Goal: Task Accomplishment & Management: Use online tool/utility

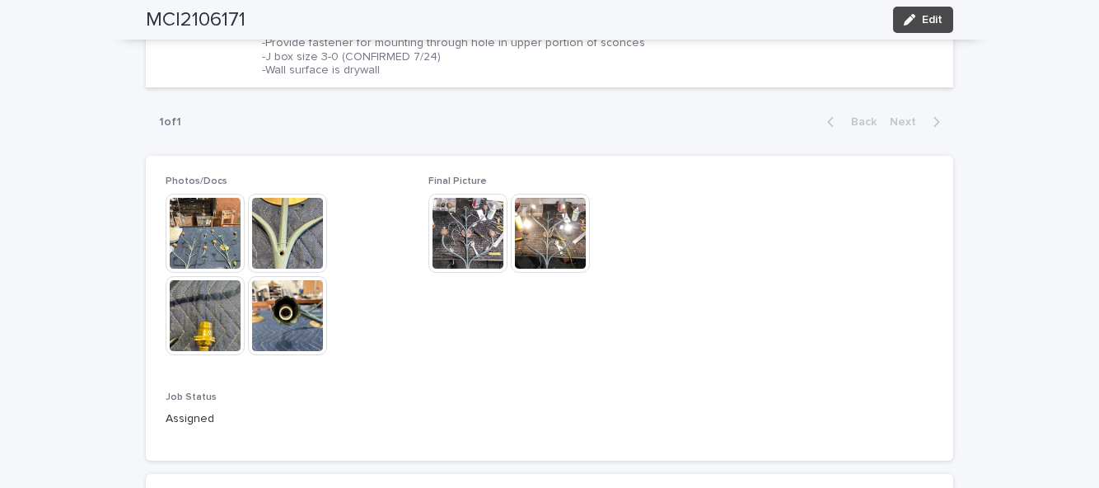
scroll to position [739, 0]
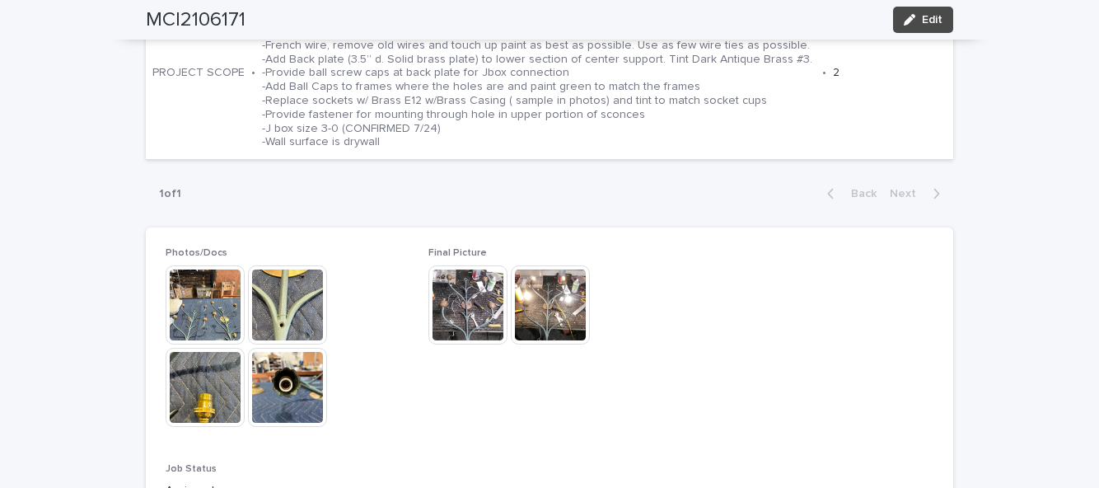
click at [934, 26] on button "Edit" at bounding box center [923, 20] width 60 height 26
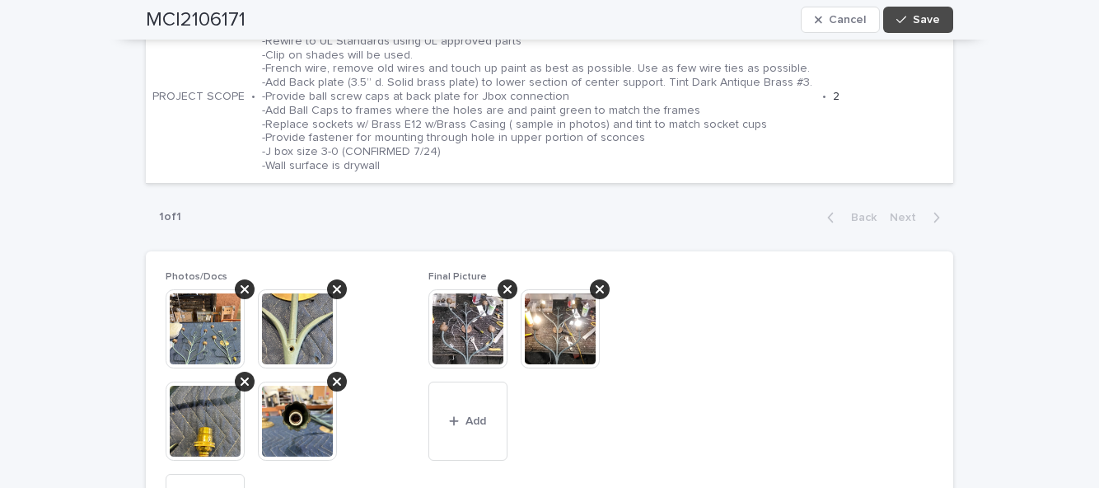
scroll to position [811, 0]
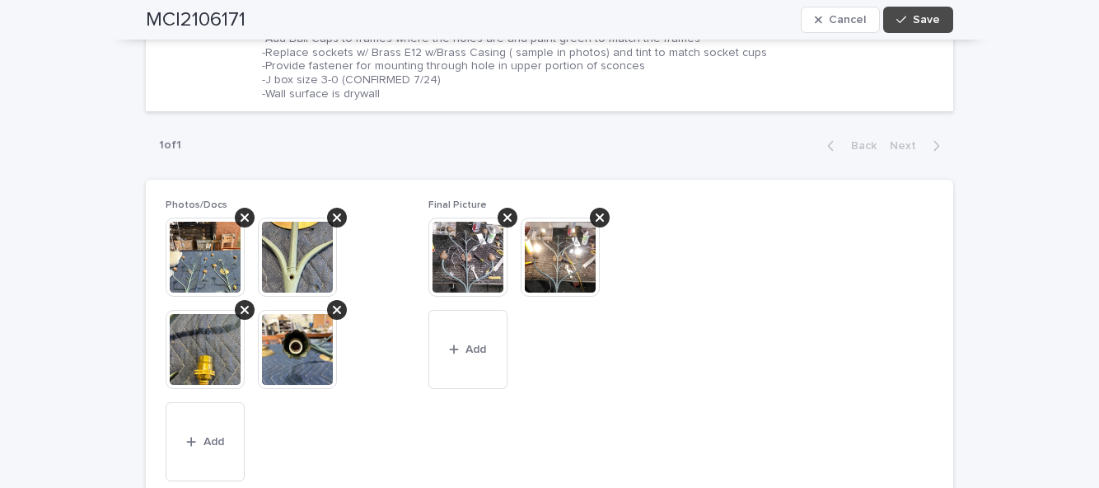
click at [481, 369] on button "Add" at bounding box center [467, 349] width 79 height 79
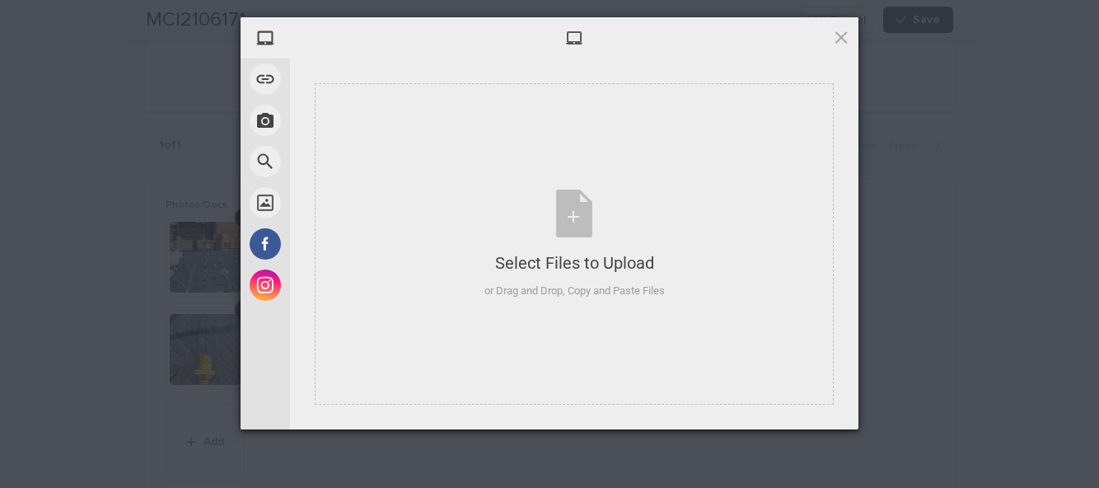
click at [703, 292] on div "Select Files to Upload or Drag and Drop, Copy and Paste Files" at bounding box center [574, 243] width 519 height 321
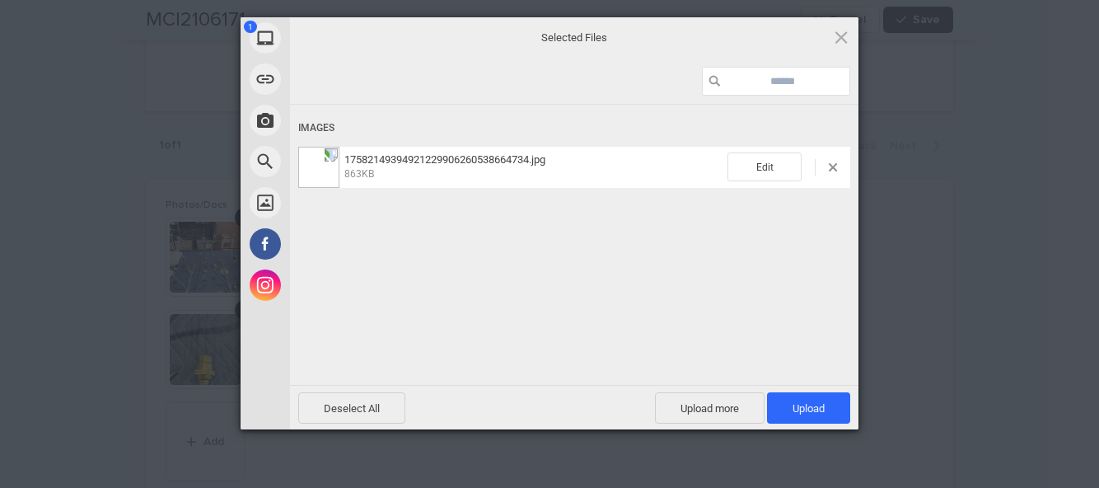
click at [828, 402] on span "Upload 1" at bounding box center [808, 407] width 83 height 31
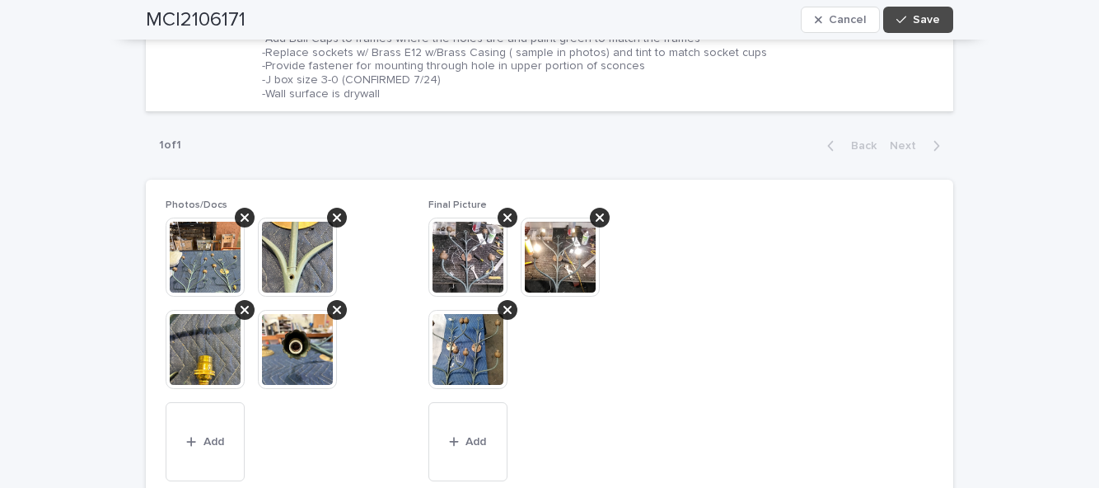
click at [944, 18] on button "Save" at bounding box center [918, 20] width 70 height 26
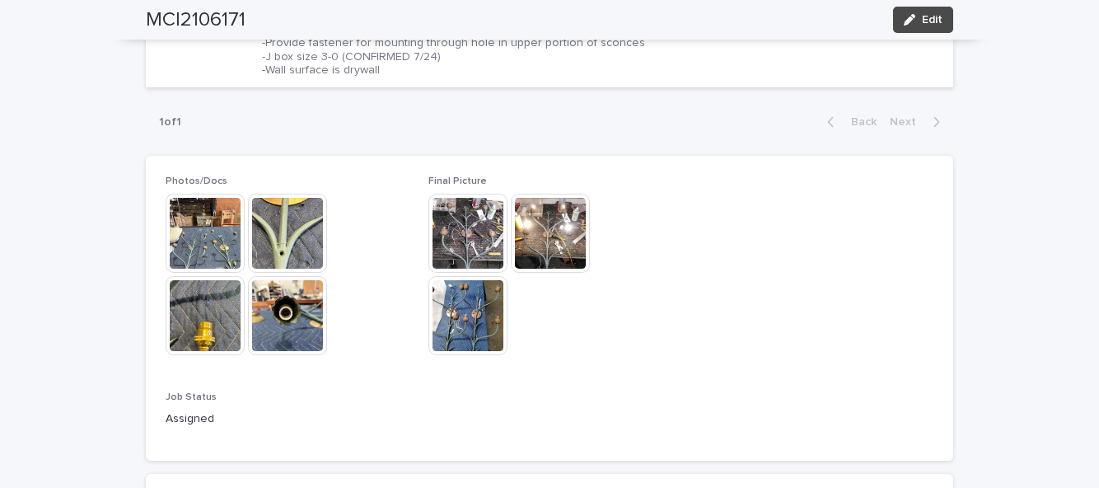
scroll to position [739, 0]
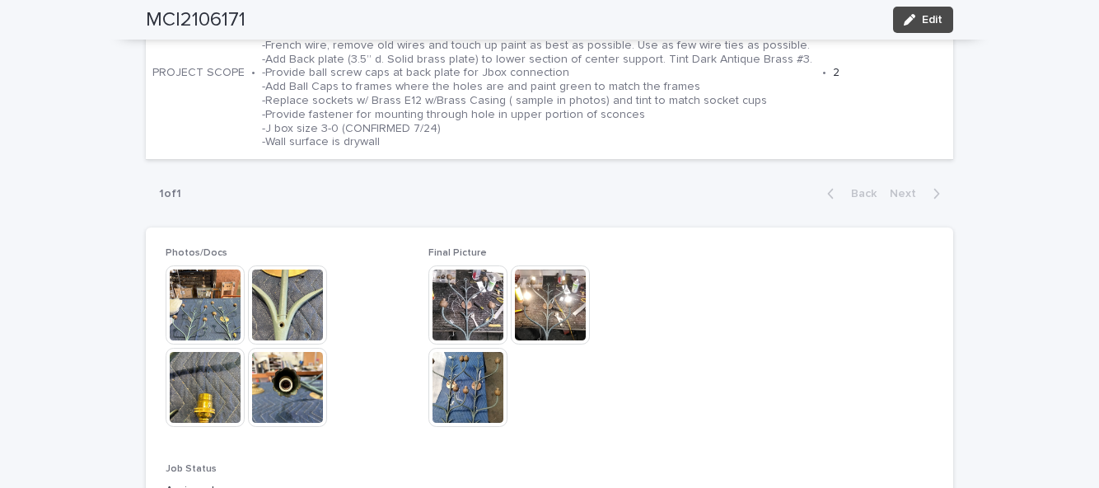
click at [921, 17] on div "button" at bounding box center [913, 20] width 18 height 12
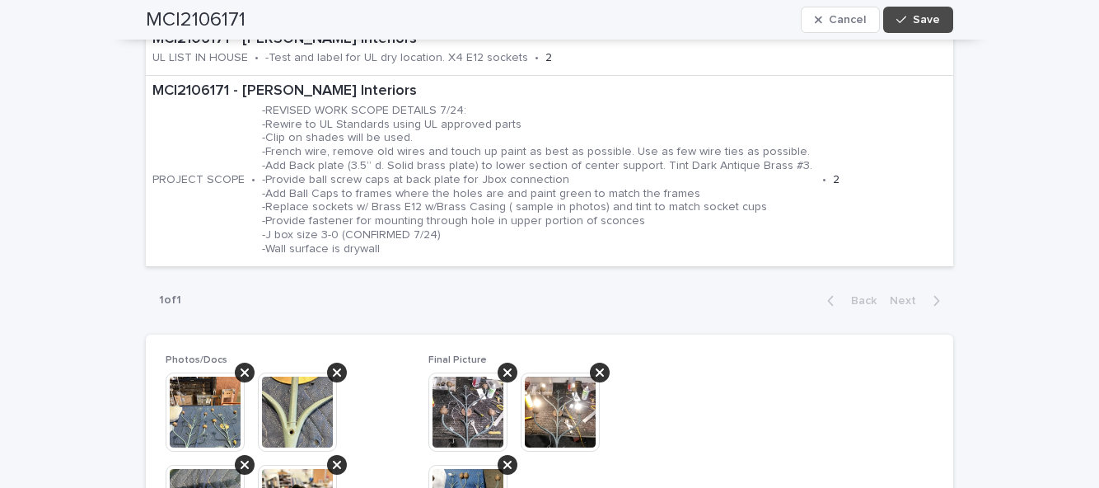
scroll to position [853, 0]
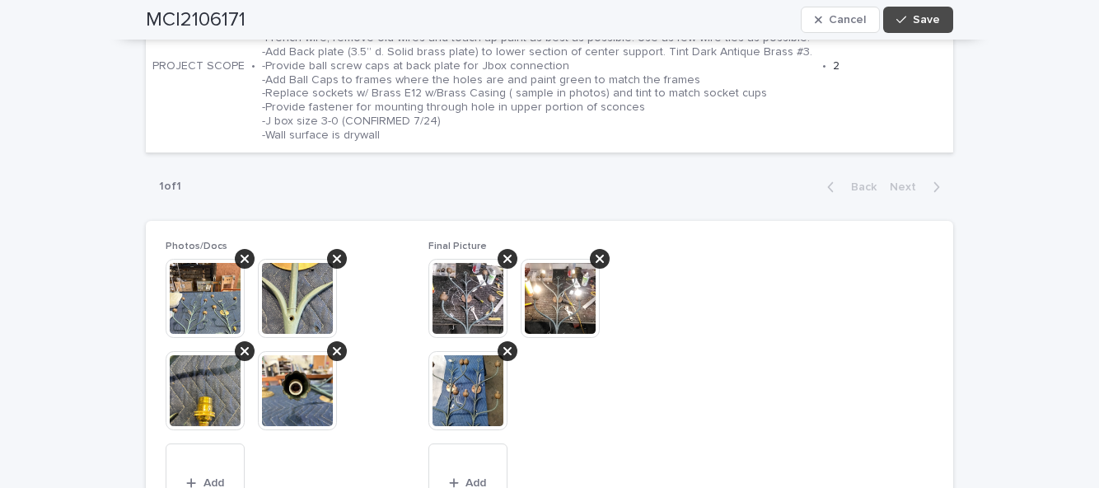
click at [476, 478] on span "Add" at bounding box center [475, 483] width 21 height 12
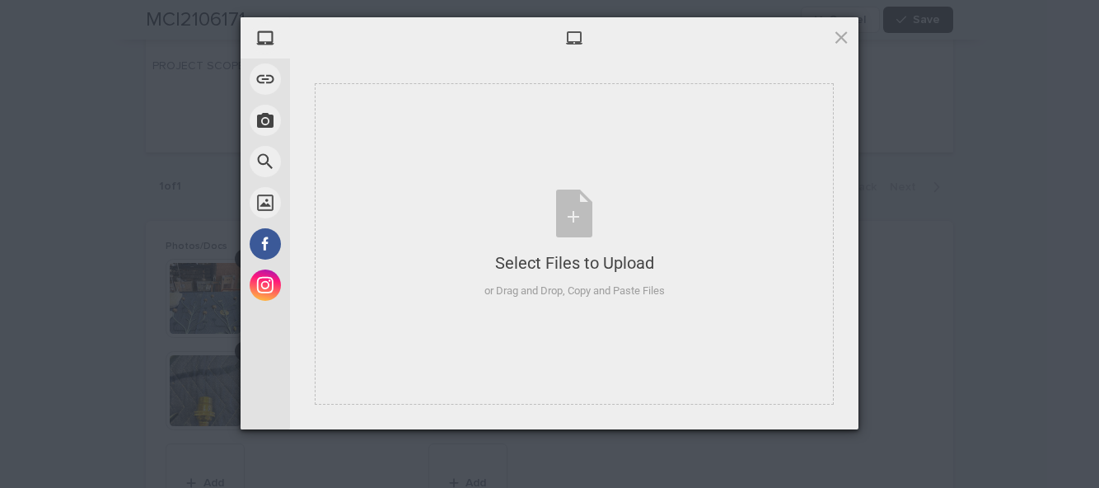
click at [674, 300] on div "Select Files to Upload or Drag and Drop, Copy and Paste Files" at bounding box center [574, 243] width 519 height 321
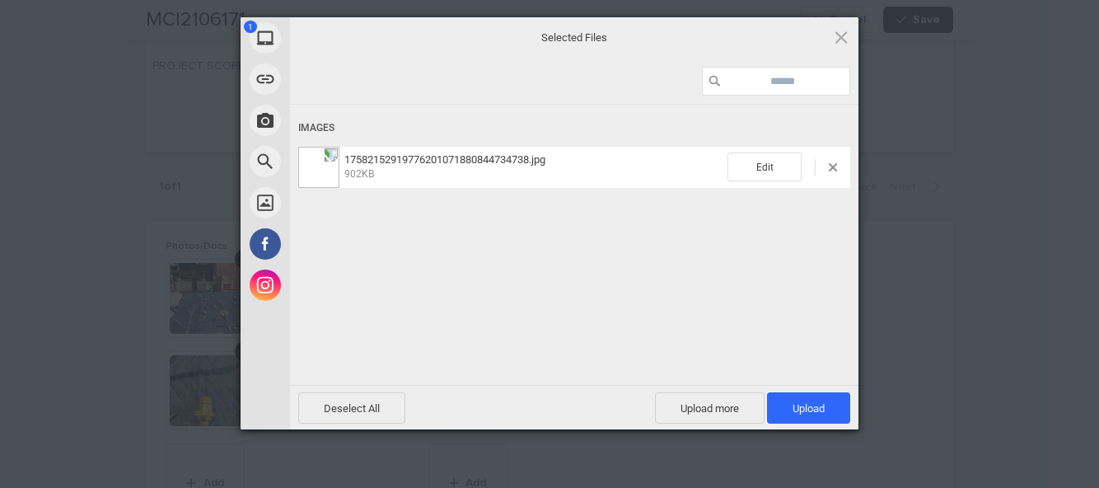
click at [819, 415] on span "Upload 1" at bounding box center [808, 407] width 83 height 31
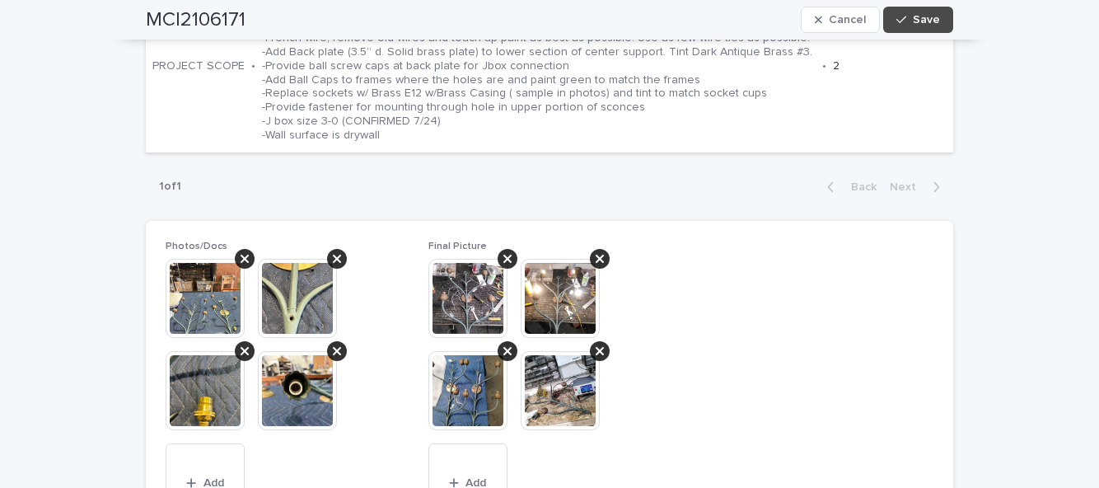
click at [917, 23] on span "Save" at bounding box center [926, 20] width 27 height 12
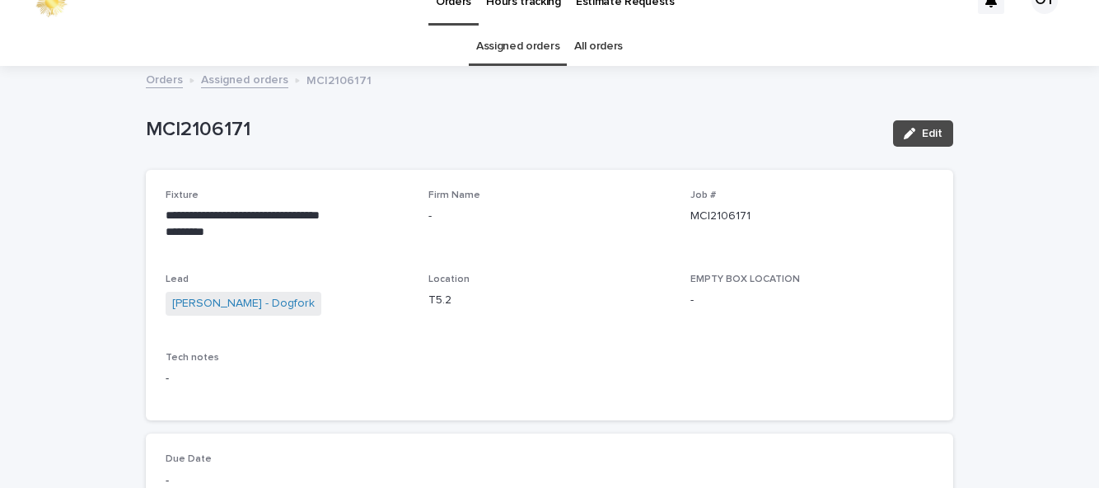
scroll to position [25, 0]
click at [944, 140] on button "Edit" at bounding box center [923, 134] width 60 height 26
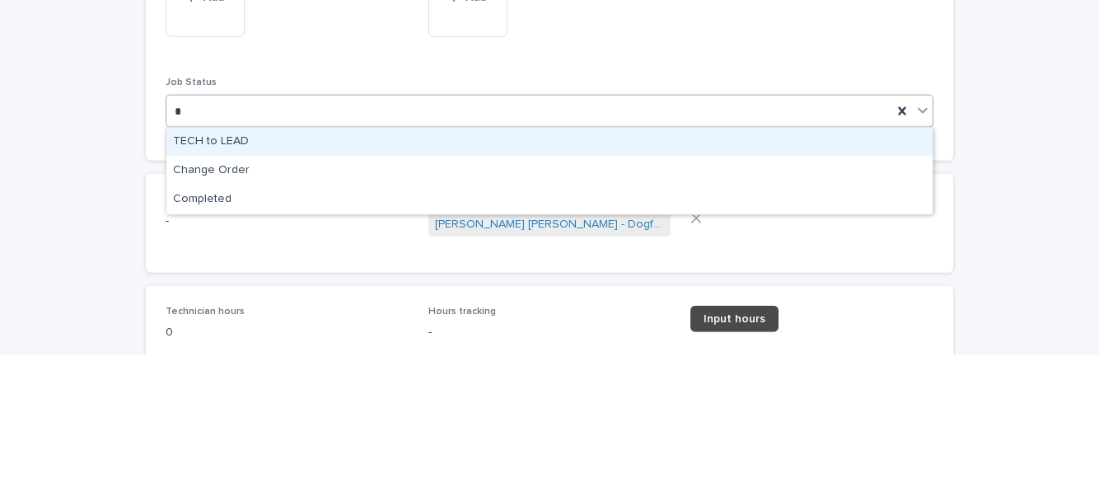
scroll to position [0, 0]
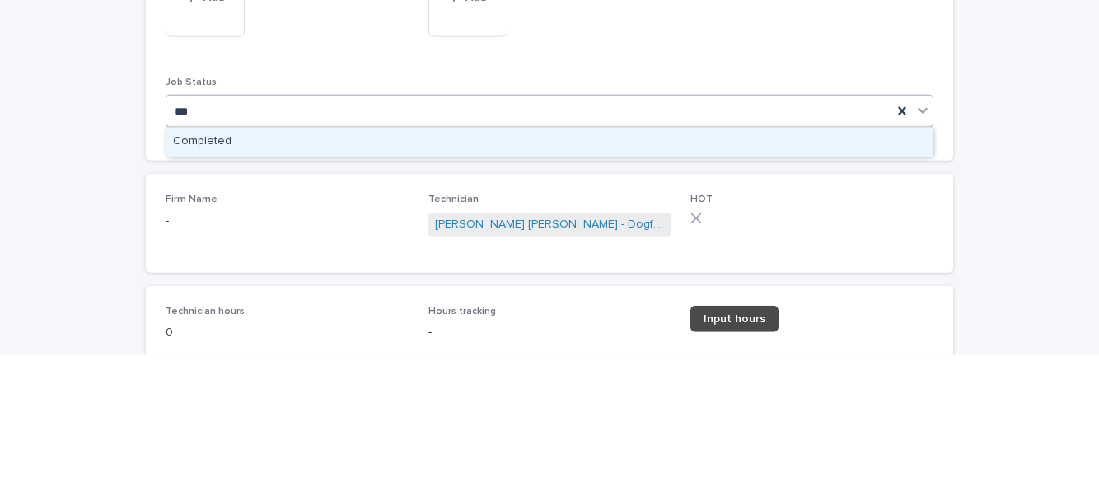
click at [681, 281] on div "Completed" at bounding box center [549, 274] width 766 height 29
type input "***"
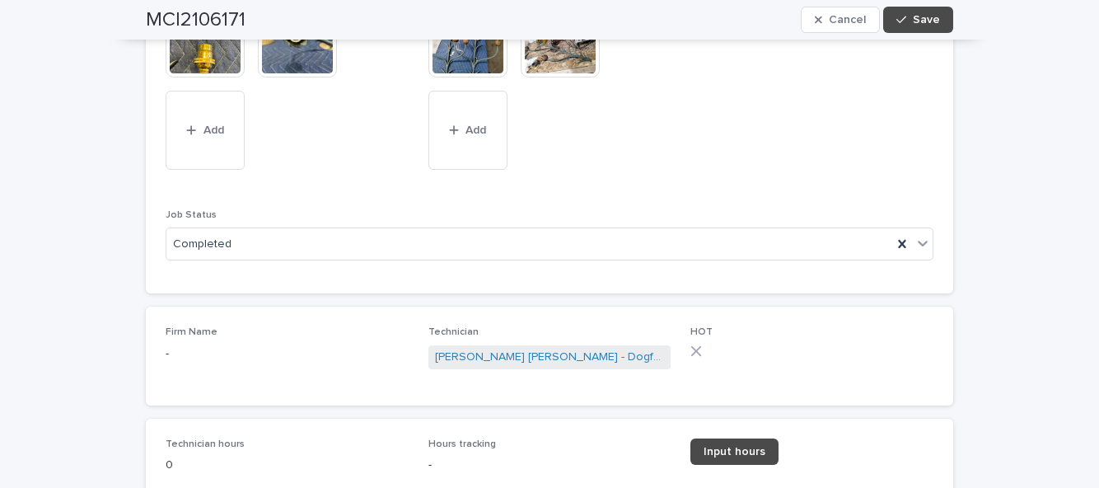
click at [739, 446] on span "Input hours" at bounding box center [734, 452] width 62 height 12
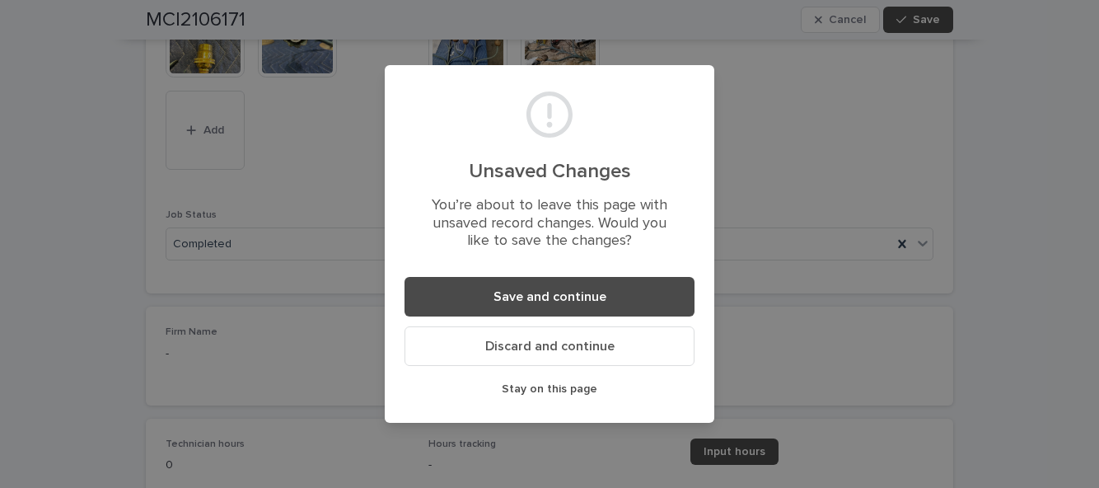
click at [642, 297] on button "Save and continue" at bounding box center [549, 297] width 290 height 40
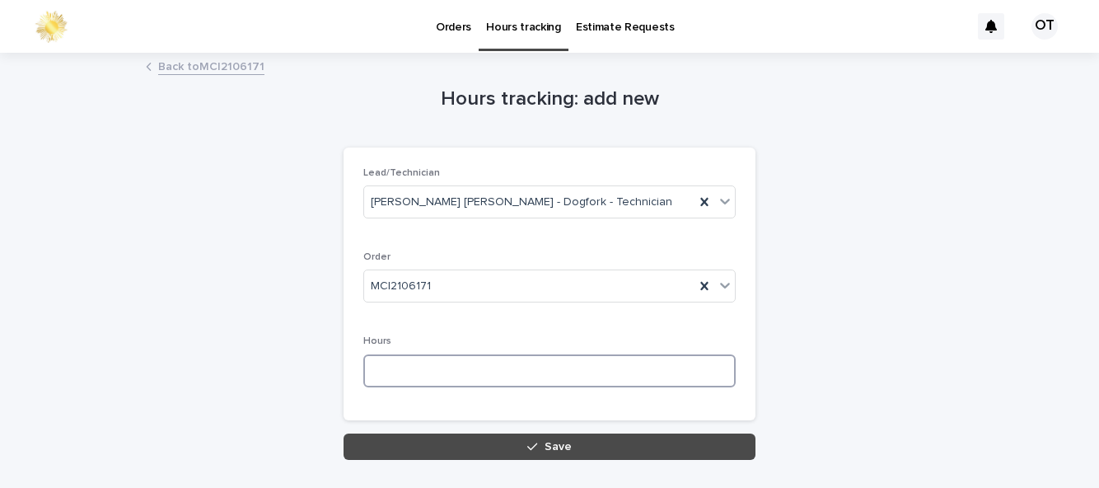
click at [547, 365] on input at bounding box center [549, 370] width 372 height 33
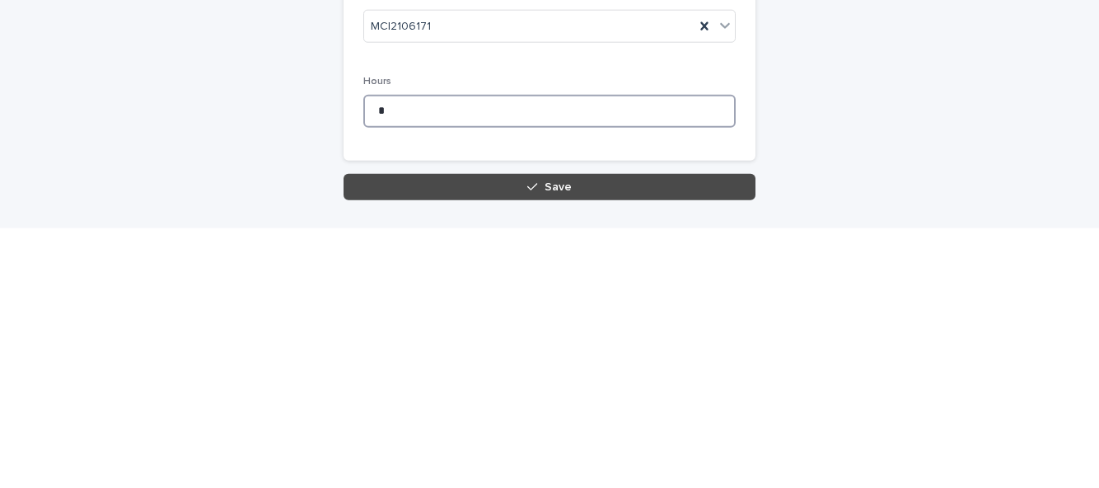
type input "*"
click at [672, 440] on button "Save" at bounding box center [550, 446] width 412 height 26
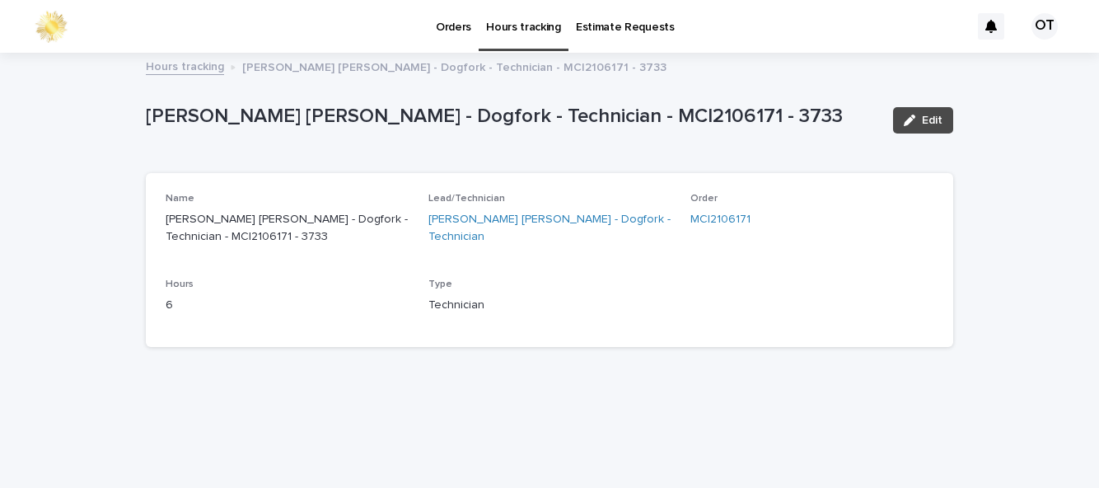
click at [451, 18] on p "Orders" at bounding box center [453, 17] width 35 height 35
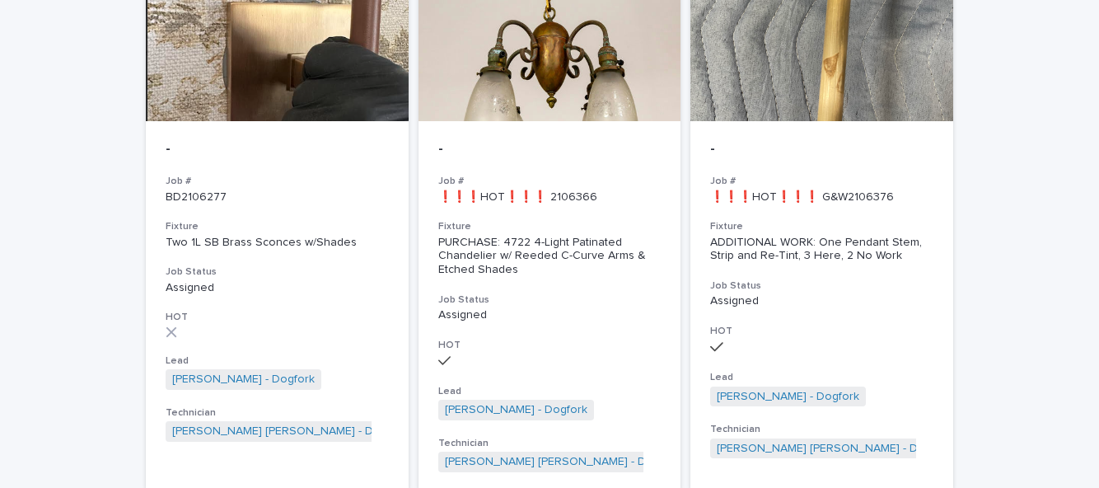
scroll to position [1278, 0]
